Goal: Information Seeking & Learning: Learn about a topic

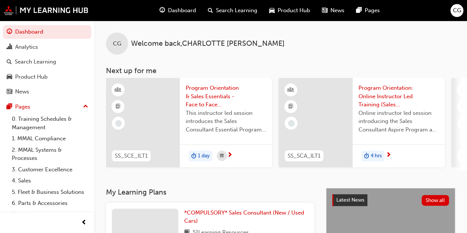
click at [246, 12] on span "Search Learning" at bounding box center [236, 10] width 41 height 8
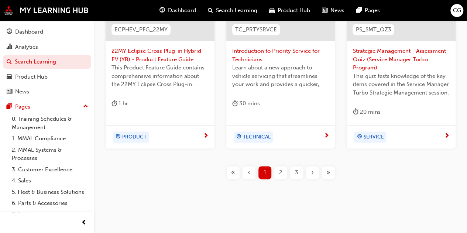
scroll to position [401, 0]
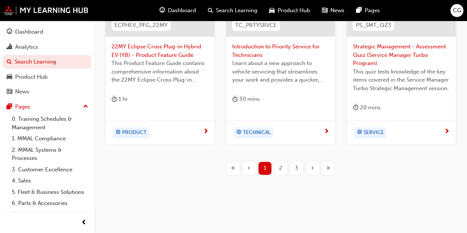
click at [279, 165] on span "2" at bounding box center [280, 168] width 3 height 8
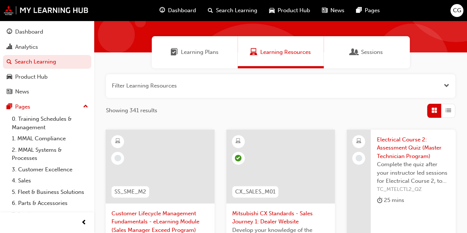
scroll to position [30, 0]
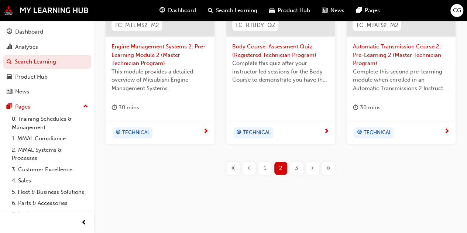
click at [313, 167] on span "›" at bounding box center [312, 168] width 3 height 8
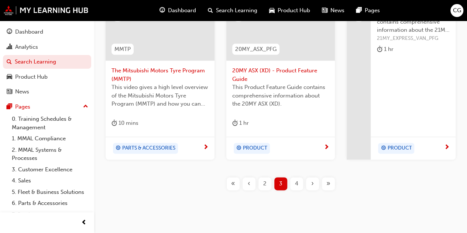
scroll to position [393, 0]
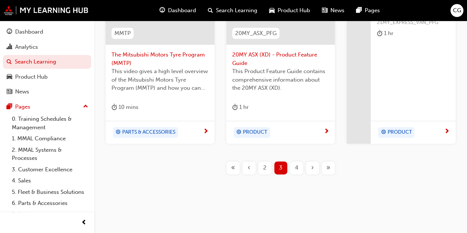
click at [317, 166] on div "›" at bounding box center [312, 167] width 13 height 13
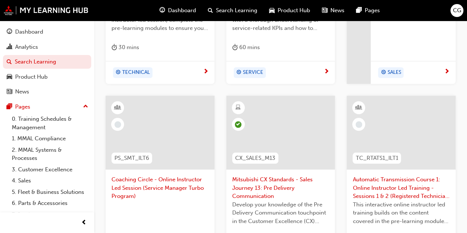
scroll to position [401, 0]
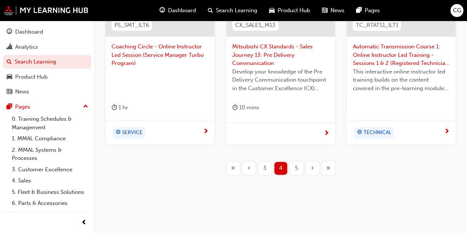
click at [311, 168] on span "›" at bounding box center [312, 168] width 3 height 8
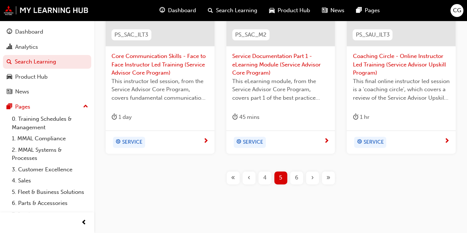
scroll to position [401, 0]
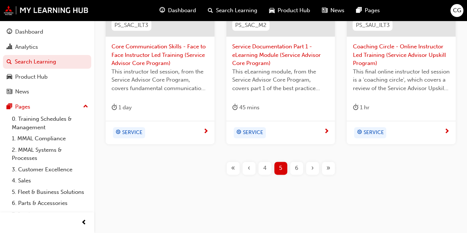
click at [312, 168] on span "›" at bounding box center [312, 168] width 3 height 8
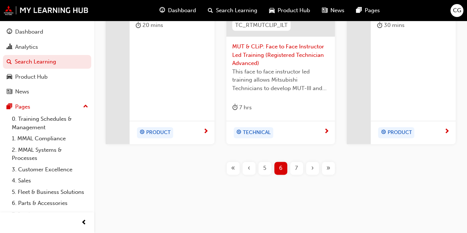
click at [313, 164] on span "›" at bounding box center [312, 168] width 3 height 8
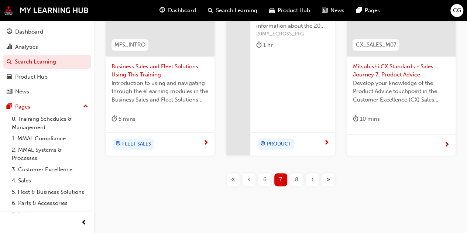
scroll to position [384, 0]
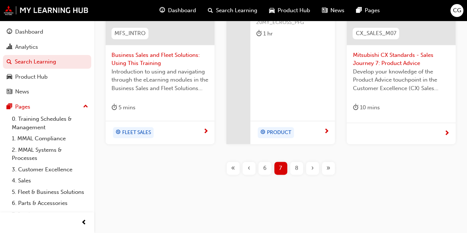
click at [314, 169] on div "›" at bounding box center [312, 168] width 13 height 13
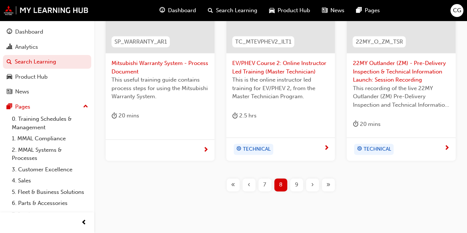
click at [316, 183] on div "›" at bounding box center [312, 184] width 13 height 13
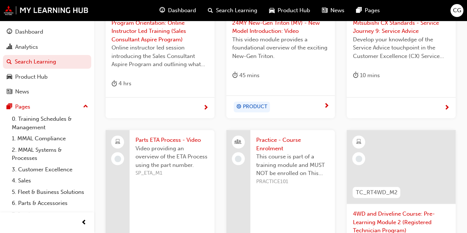
scroll to position [388, 0]
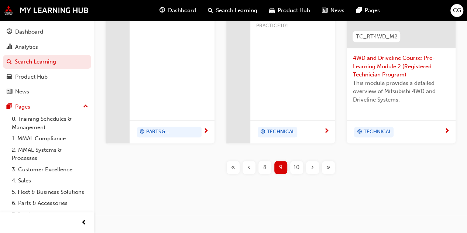
click at [311, 169] on span "›" at bounding box center [312, 167] width 3 height 8
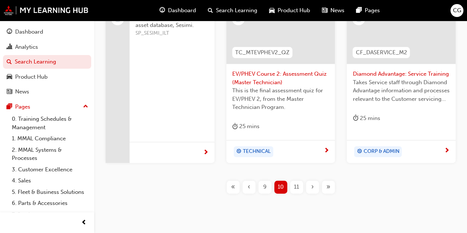
scroll to position [393, 0]
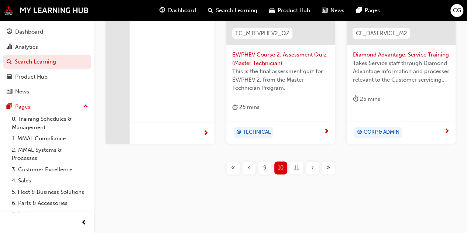
click at [316, 165] on div "›" at bounding box center [312, 167] width 13 height 13
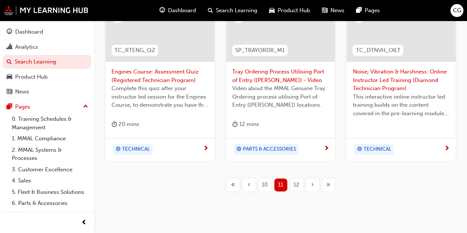
scroll to position [393, 0]
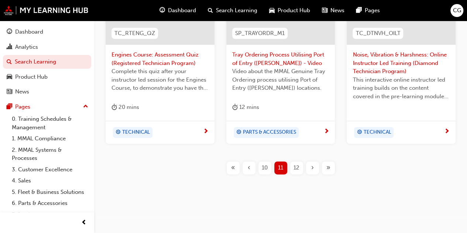
click at [310, 167] on div "›" at bounding box center [312, 167] width 13 height 13
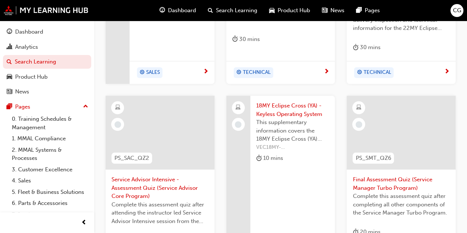
scroll to position [401, 0]
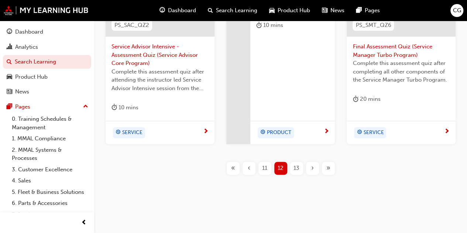
click at [315, 163] on div "›" at bounding box center [312, 168] width 13 height 13
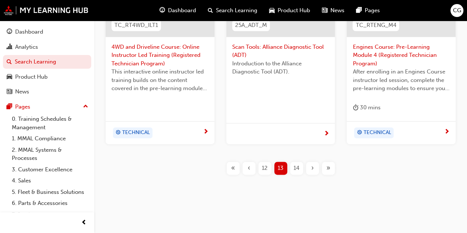
scroll to position [393, 0]
click at [311, 165] on span "›" at bounding box center [312, 168] width 3 height 8
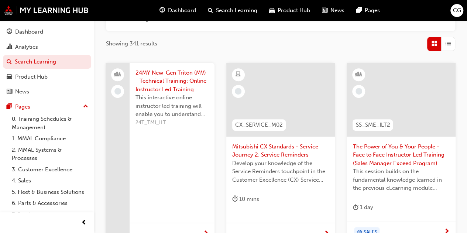
scroll to position [98, 0]
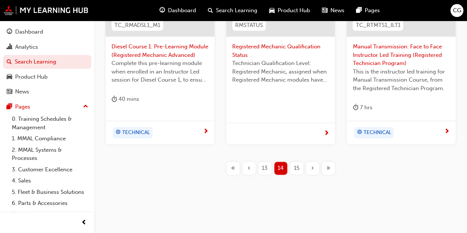
click at [312, 165] on span "›" at bounding box center [312, 168] width 3 height 8
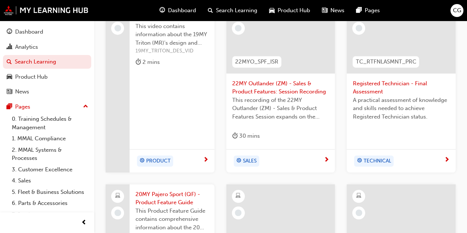
scroll to position [356, 0]
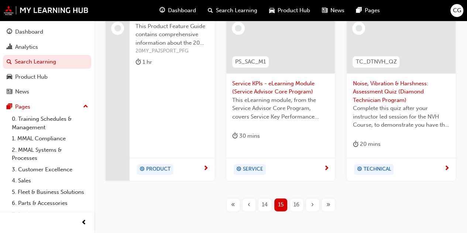
click at [312, 204] on span "›" at bounding box center [312, 205] width 3 height 8
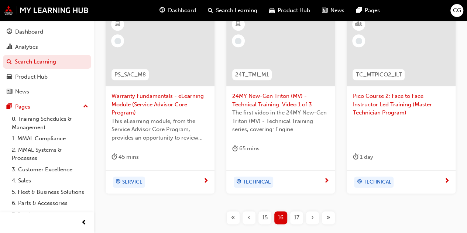
scroll to position [356, 0]
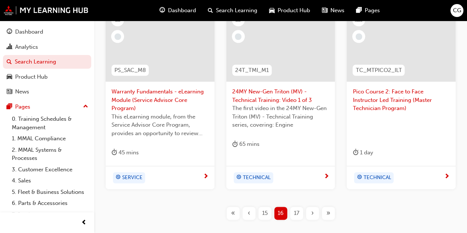
click at [314, 213] on div "›" at bounding box center [312, 213] width 13 height 13
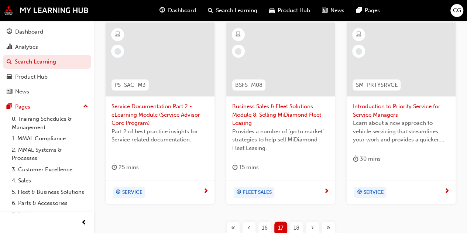
scroll to position [401, 0]
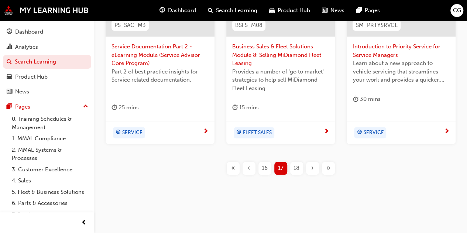
click at [310, 165] on div "›" at bounding box center [312, 168] width 13 height 13
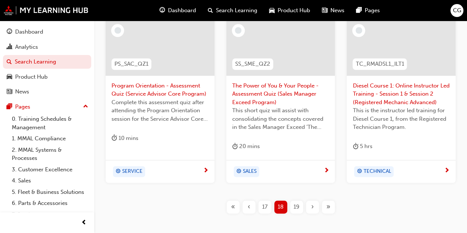
scroll to position [356, 0]
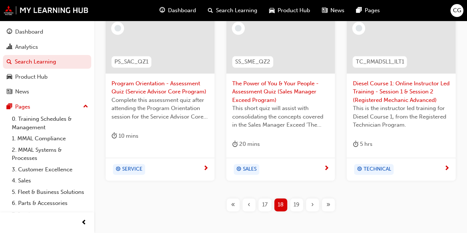
click at [314, 207] on div "›" at bounding box center [312, 204] width 13 height 13
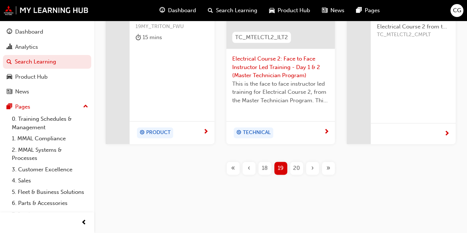
scroll to position [389, 0]
click at [312, 166] on span "›" at bounding box center [312, 168] width 3 height 8
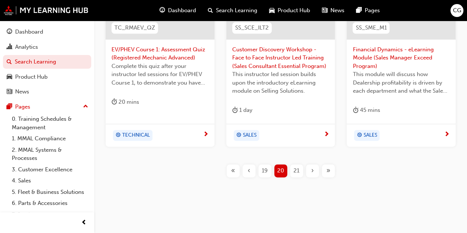
scroll to position [393, 0]
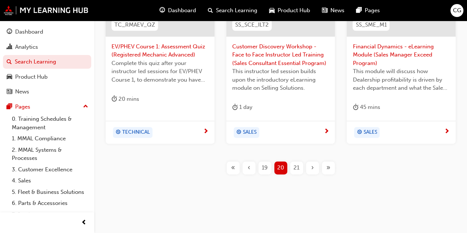
click at [311, 170] on span "›" at bounding box center [312, 168] width 3 height 8
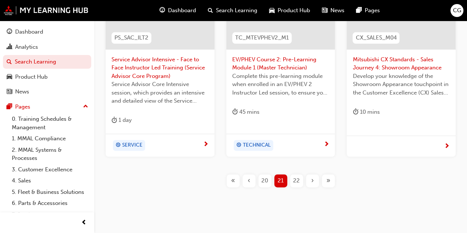
scroll to position [393, 0]
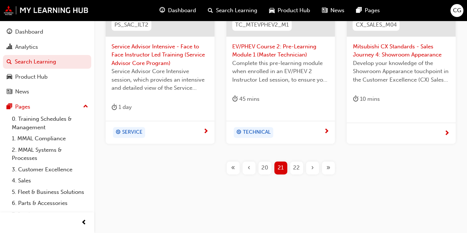
click at [312, 170] on span "›" at bounding box center [312, 168] width 3 height 8
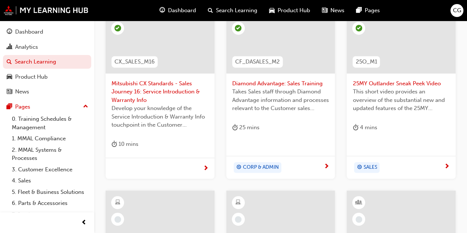
scroll to position [134, 0]
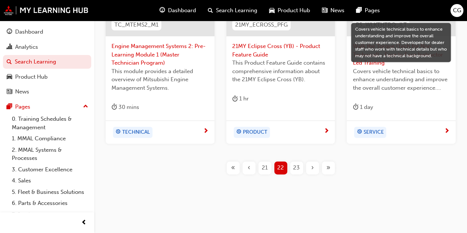
click at [310, 170] on div "›" at bounding box center [312, 167] width 13 height 13
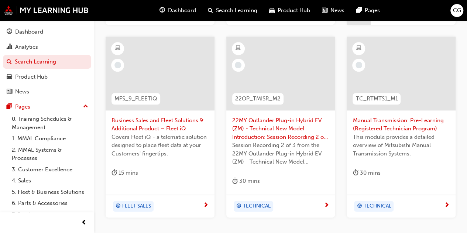
scroll to position [393, 0]
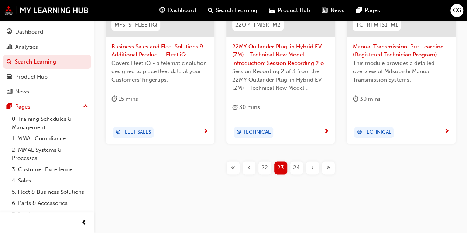
click at [307, 170] on div "›" at bounding box center [312, 167] width 13 height 13
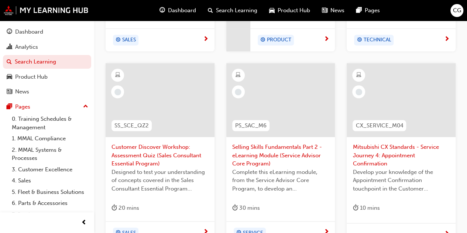
scroll to position [356, 0]
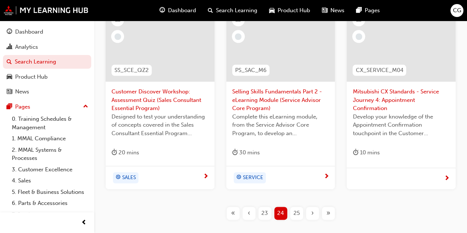
click at [311, 214] on span "›" at bounding box center [312, 213] width 3 height 8
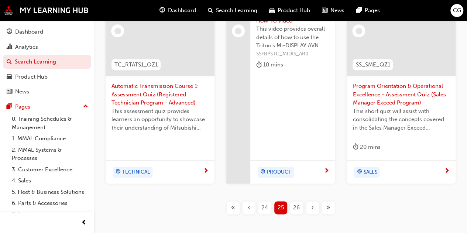
scroll to position [401, 0]
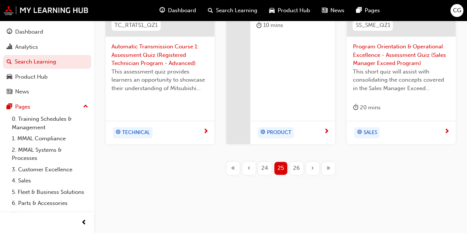
click at [315, 164] on div "›" at bounding box center [312, 168] width 13 height 13
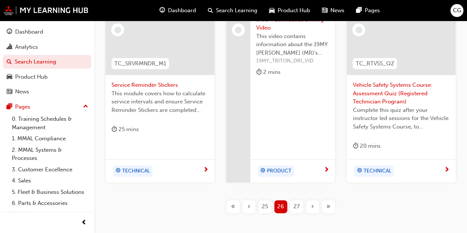
scroll to position [401, 0]
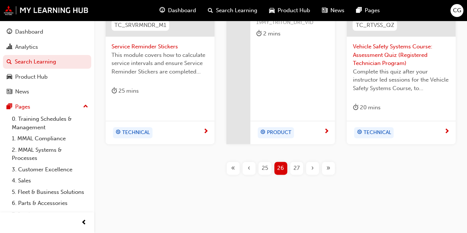
click at [319, 169] on button "›" at bounding box center [313, 168] width 16 height 13
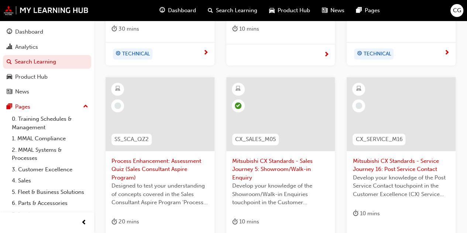
scroll to position [355, 0]
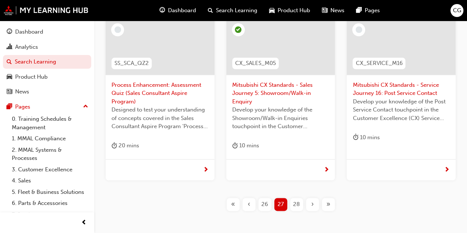
click at [310, 207] on div "›" at bounding box center [312, 204] width 13 height 13
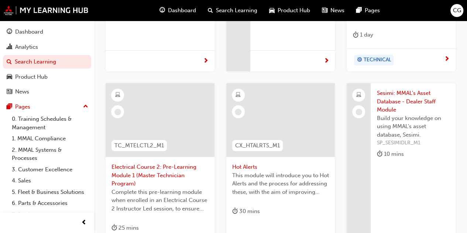
scroll to position [392, 0]
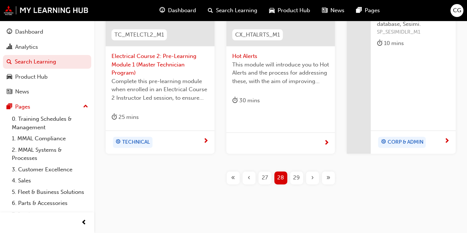
click at [315, 178] on div "›" at bounding box center [312, 177] width 13 height 13
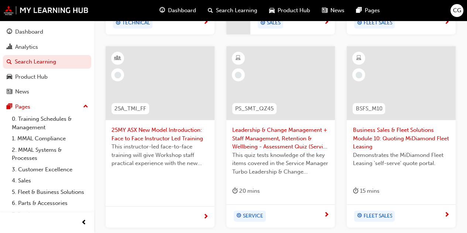
scroll to position [401, 0]
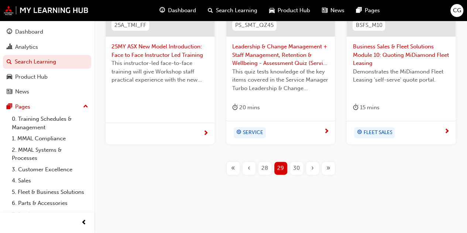
click at [314, 166] on div "›" at bounding box center [312, 168] width 13 height 13
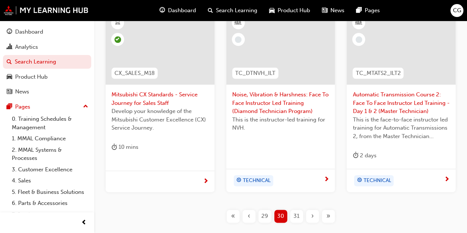
scroll to position [401, 0]
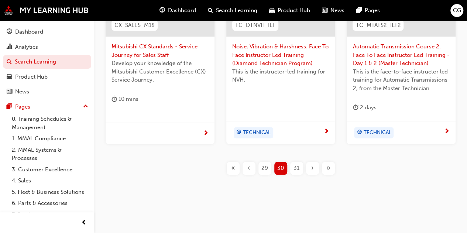
click at [315, 169] on div "›" at bounding box center [312, 168] width 13 height 13
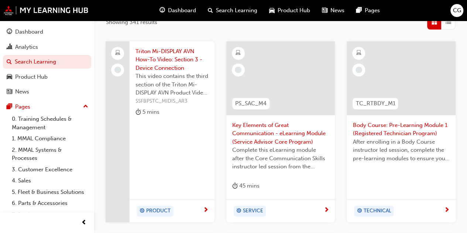
scroll to position [106, 0]
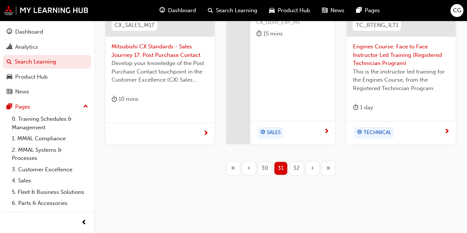
click at [310, 171] on div "›" at bounding box center [312, 168] width 13 height 13
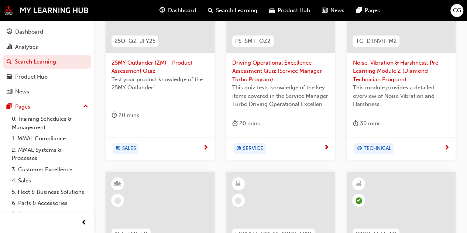
scroll to position [171, 0]
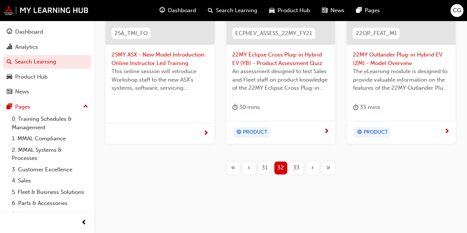
click at [312, 172] on div "›" at bounding box center [312, 167] width 13 height 13
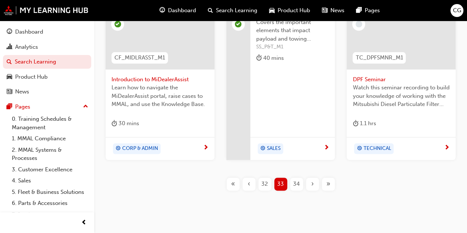
scroll to position [376, 0]
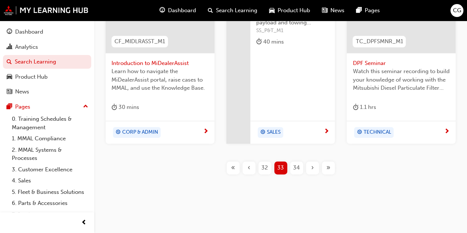
click at [245, 163] on div "‹" at bounding box center [249, 167] width 13 height 13
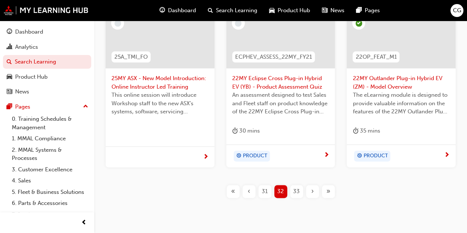
scroll to position [376, 0]
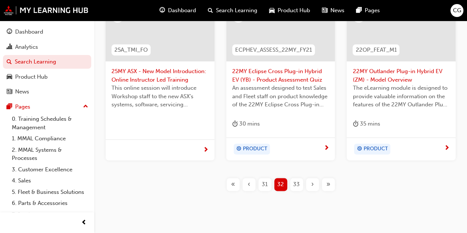
click at [315, 185] on div "›" at bounding box center [312, 184] width 13 height 13
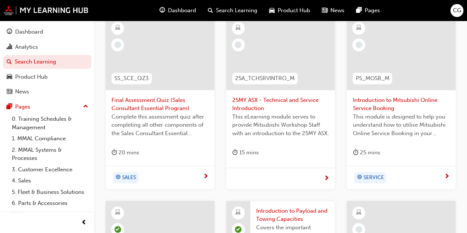
scroll to position [376, 0]
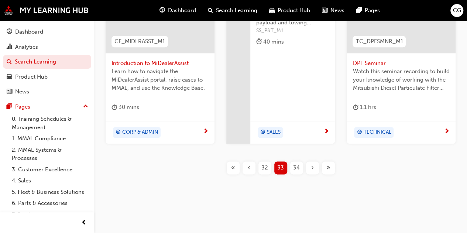
click at [309, 165] on div "›" at bounding box center [312, 167] width 13 height 13
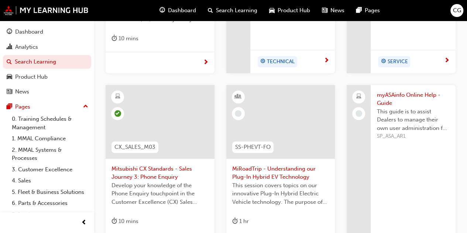
scroll to position [376, 0]
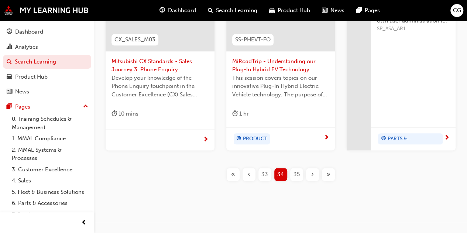
click at [310, 171] on div "›" at bounding box center [312, 174] width 13 height 13
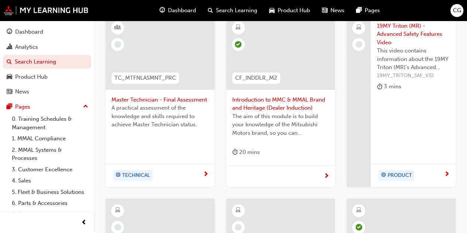
scroll to position [118, 0]
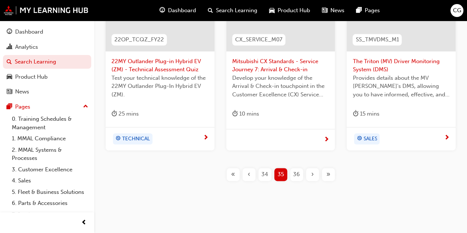
click at [311, 177] on span "›" at bounding box center [312, 174] width 3 height 8
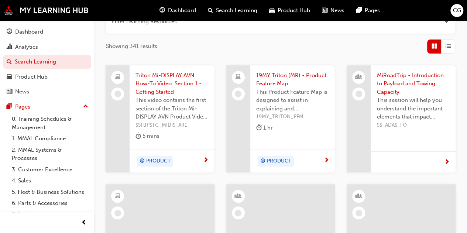
scroll to position [327, 0]
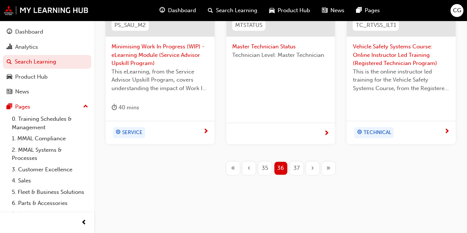
click at [312, 170] on span "›" at bounding box center [312, 168] width 3 height 8
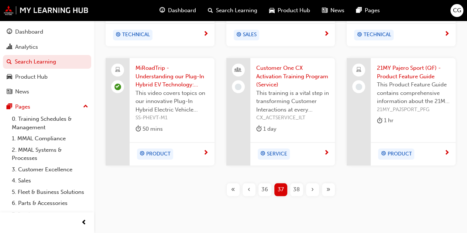
scroll to position [327, 0]
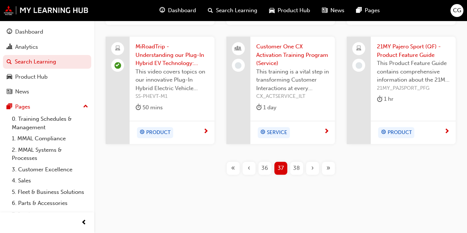
click at [315, 165] on div "›" at bounding box center [312, 168] width 13 height 13
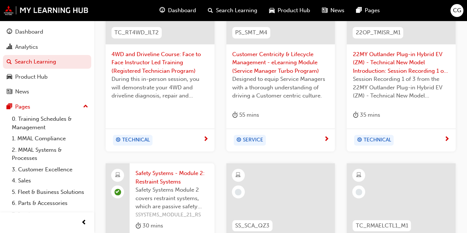
scroll to position [364, 0]
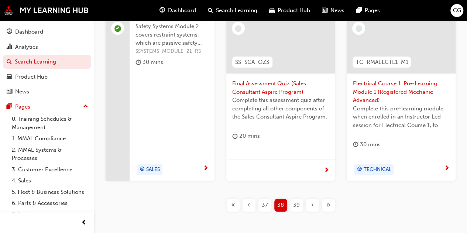
click at [311, 204] on span "›" at bounding box center [312, 205] width 3 height 8
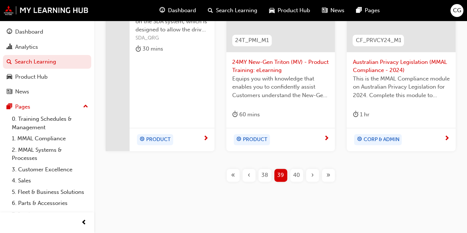
scroll to position [384, 0]
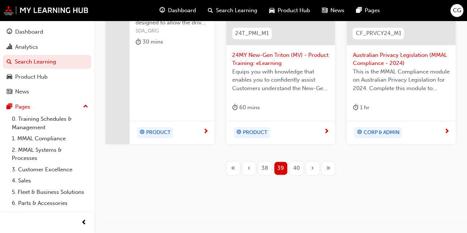
click at [311, 167] on span "›" at bounding box center [312, 168] width 3 height 8
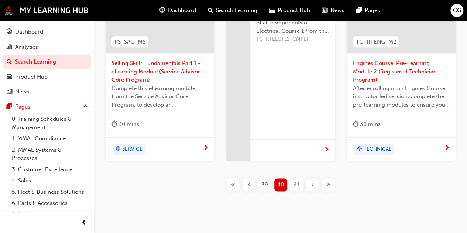
scroll to position [348, 0]
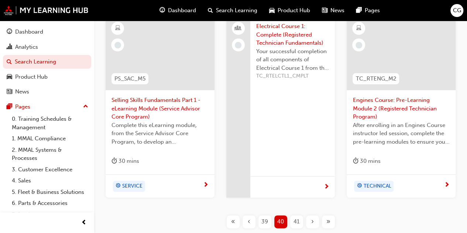
click at [310, 223] on div "›" at bounding box center [312, 221] width 13 height 13
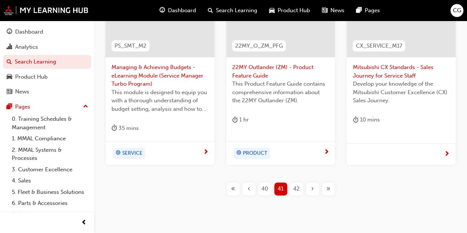
scroll to position [384, 0]
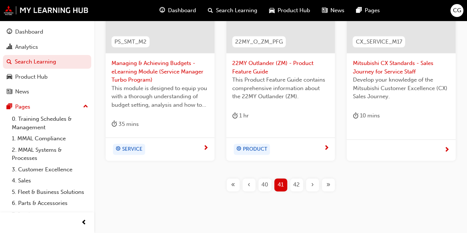
click at [311, 186] on span "›" at bounding box center [312, 185] width 3 height 8
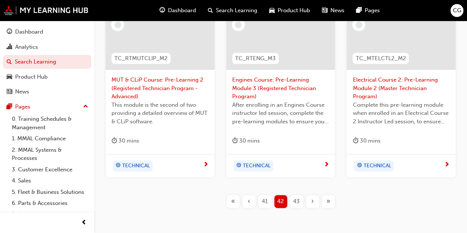
scroll to position [384, 0]
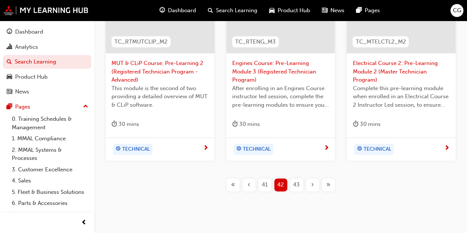
click at [313, 185] on span "›" at bounding box center [312, 185] width 3 height 8
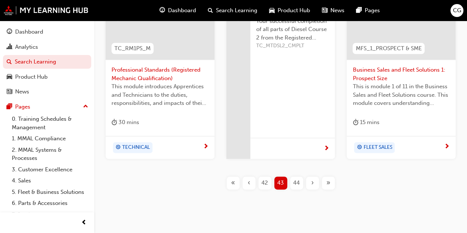
scroll to position [384, 0]
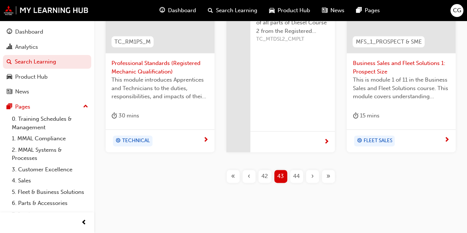
click at [316, 178] on div "›" at bounding box center [312, 176] width 13 height 13
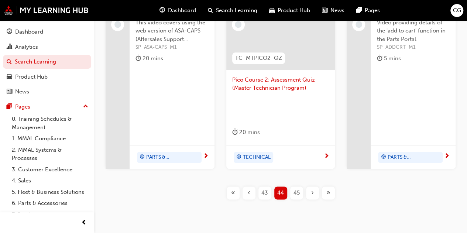
scroll to position [384, 0]
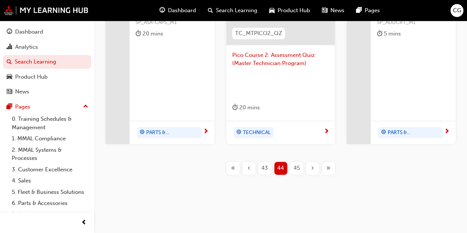
click at [312, 166] on span "›" at bounding box center [312, 168] width 3 height 8
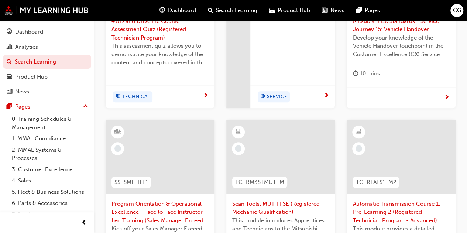
scroll to position [384, 0]
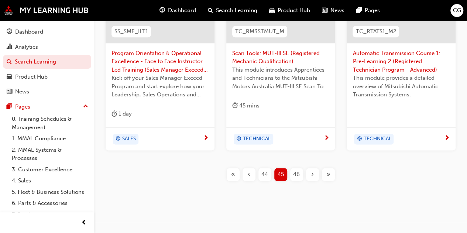
click at [310, 176] on div "›" at bounding box center [312, 174] width 13 height 13
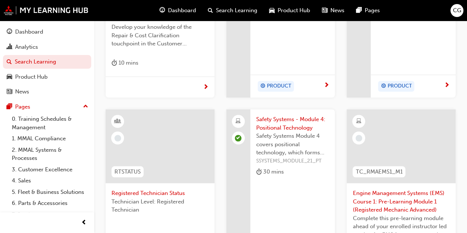
scroll to position [348, 0]
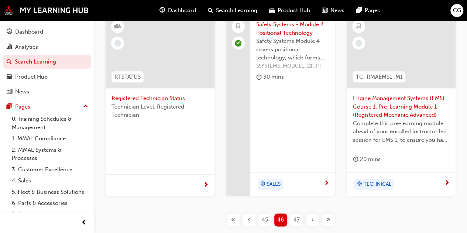
click at [310, 216] on div "›" at bounding box center [312, 219] width 13 height 13
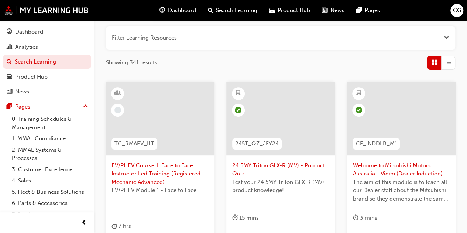
scroll to position [89, 0]
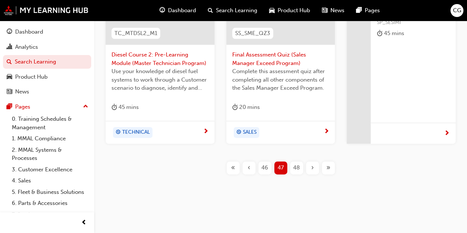
click at [315, 170] on div "›" at bounding box center [312, 167] width 13 height 13
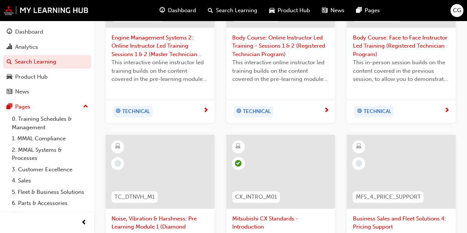
scroll to position [352, 0]
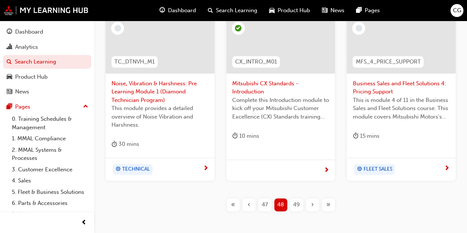
click at [313, 203] on span "›" at bounding box center [312, 205] width 3 height 8
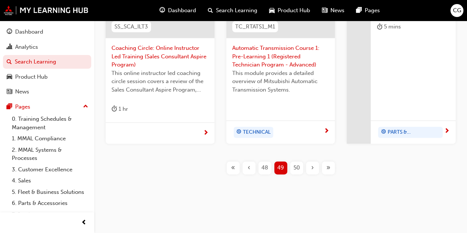
click at [310, 168] on div "›" at bounding box center [312, 167] width 13 height 13
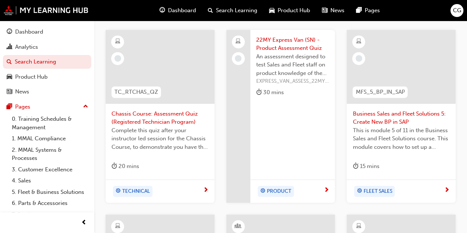
scroll to position [134, 0]
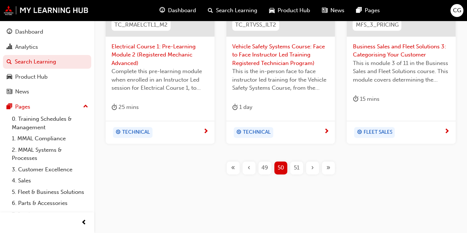
click at [317, 165] on div "›" at bounding box center [312, 167] width 13 height 13
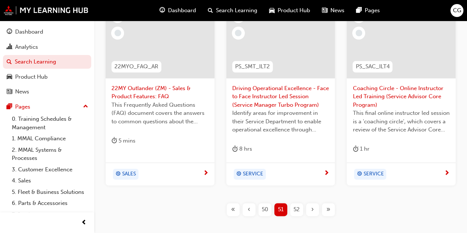
scroll to position [355, 0]
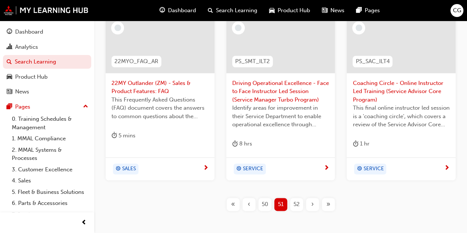
click at [307, 200] on div "›" at bounding box center [312, 204] width 13 height 13
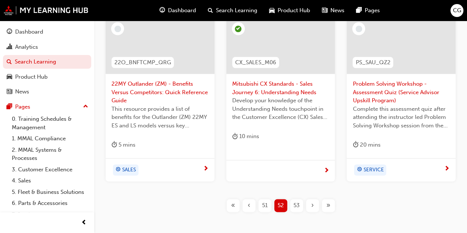
scroll to position [400, 0]
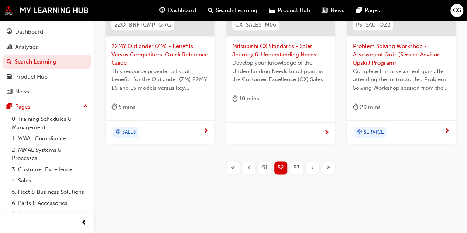
click at [312, 171] on div "›" at bounding box center [312, 167] width 13 height 13
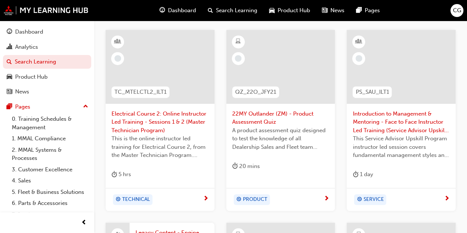
scroll to position [400, 0]
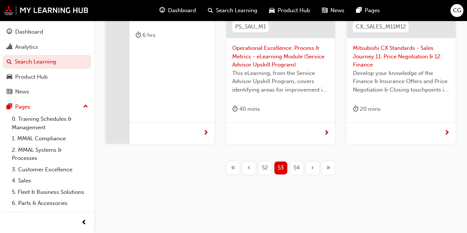
click at [315, 168] on div "›" at bounding box center [312, 167] width 13 height 13
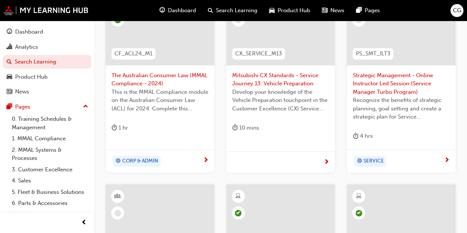
scroll to position [178, 0]
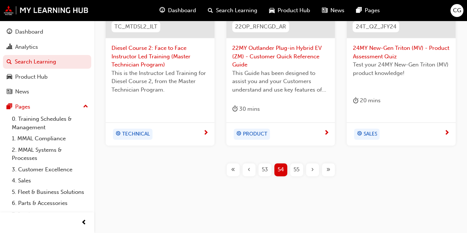
click at [315, 167] on div "›" at bounding box center [312, 169] width 13 height 13
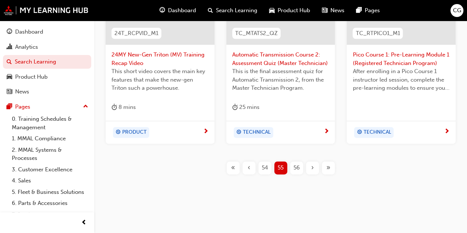
scroll to position [392, 0]
drag, startPoint x: 312, startPoint y: 164, endPoint x: 308, endPoint y: 163, distance: 4.6
click at [312, 164] on span "›" at bounding box center [312, 167] width 3 height 8
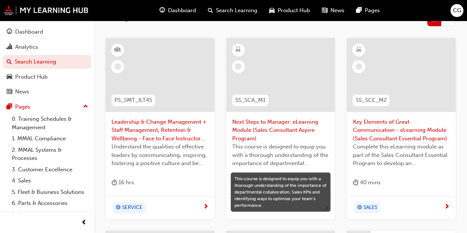
scroll to position [392, 0]
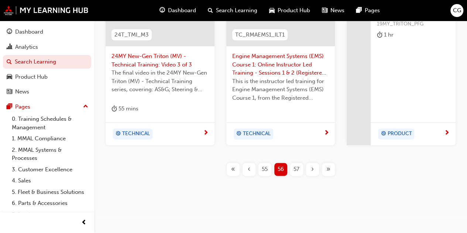
click at [313, 170] on span "›" at bounding box center [312, 169] width 3 height 8
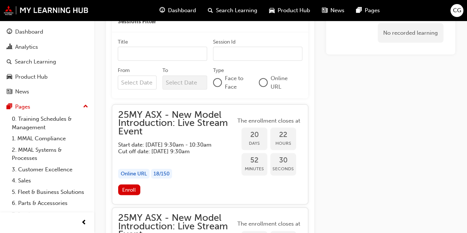
scroll to position [665, 0]
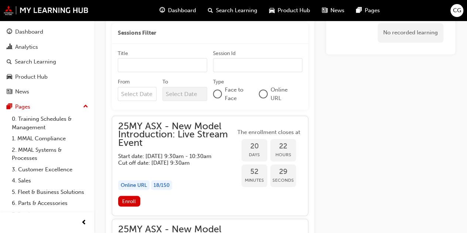
click at [266, 95] on div at bounding box center [263, 93] width 7 height 7
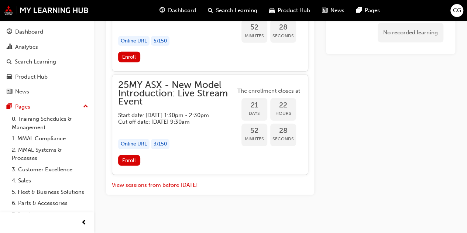
scroll to position [1043, 0]
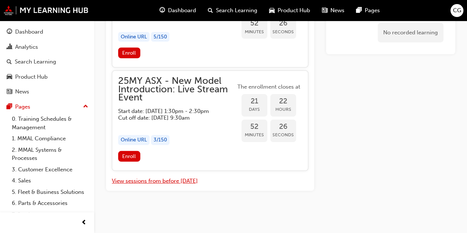
click at [184, 183] on button "View sessions from before today" at bounding box center [155, 181] width 86 height 8
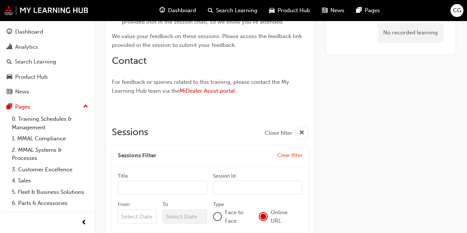
scroll to position [626, 0]
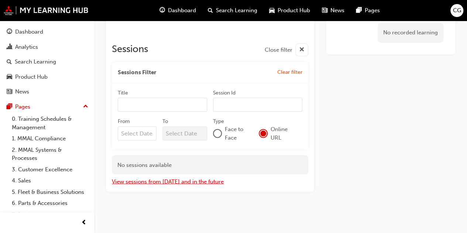
click at [175, 183] on button "View sessions from today and in the future" at bounding box center [168, 181] width 112 height 8
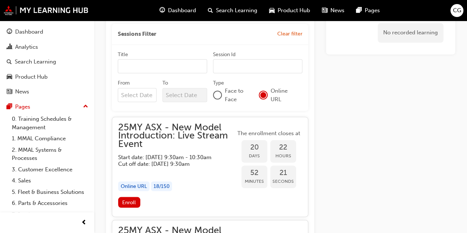
scroll to position [663, 0]
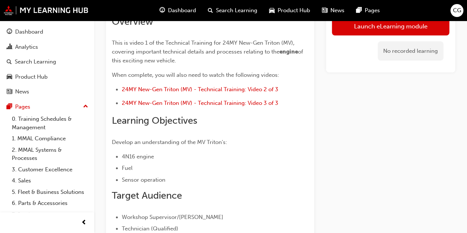
scroll to position [222, 0]
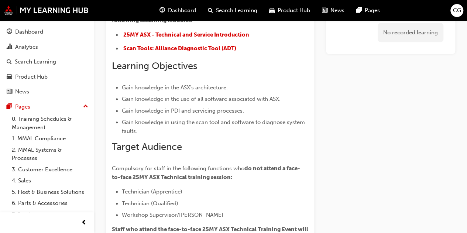
scroll to position [185, 0]
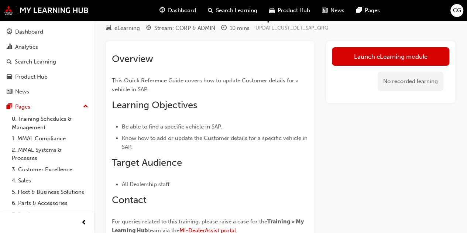
scroll to position [37, 0]
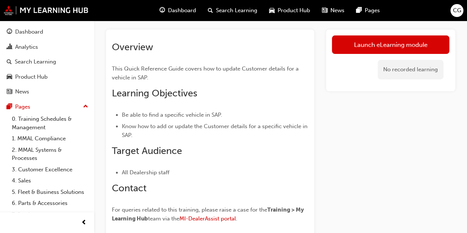
drag, startPoint x: 291, startPoint y: 101, endPoint x: 234, endPoint y: 153, distance: 77.4
click at [234, 153] on h2 "Target Audience" at bounding box center [210, 151] width 196 height 12
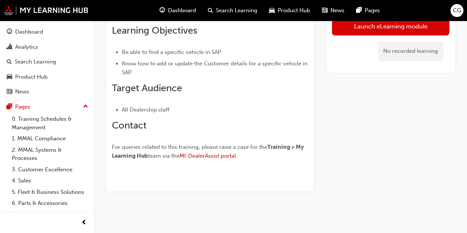
scroll to position [0, 0]
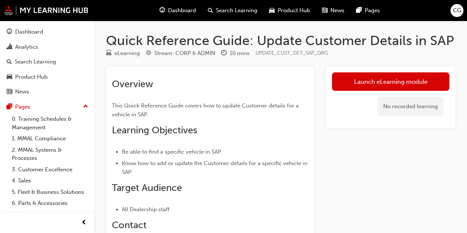
click at [273, 86] on h2 "Overview" at bounding box center [210, 84] width 196 height 12
